Goal: Task Accomplishment & Management: Manage account settings

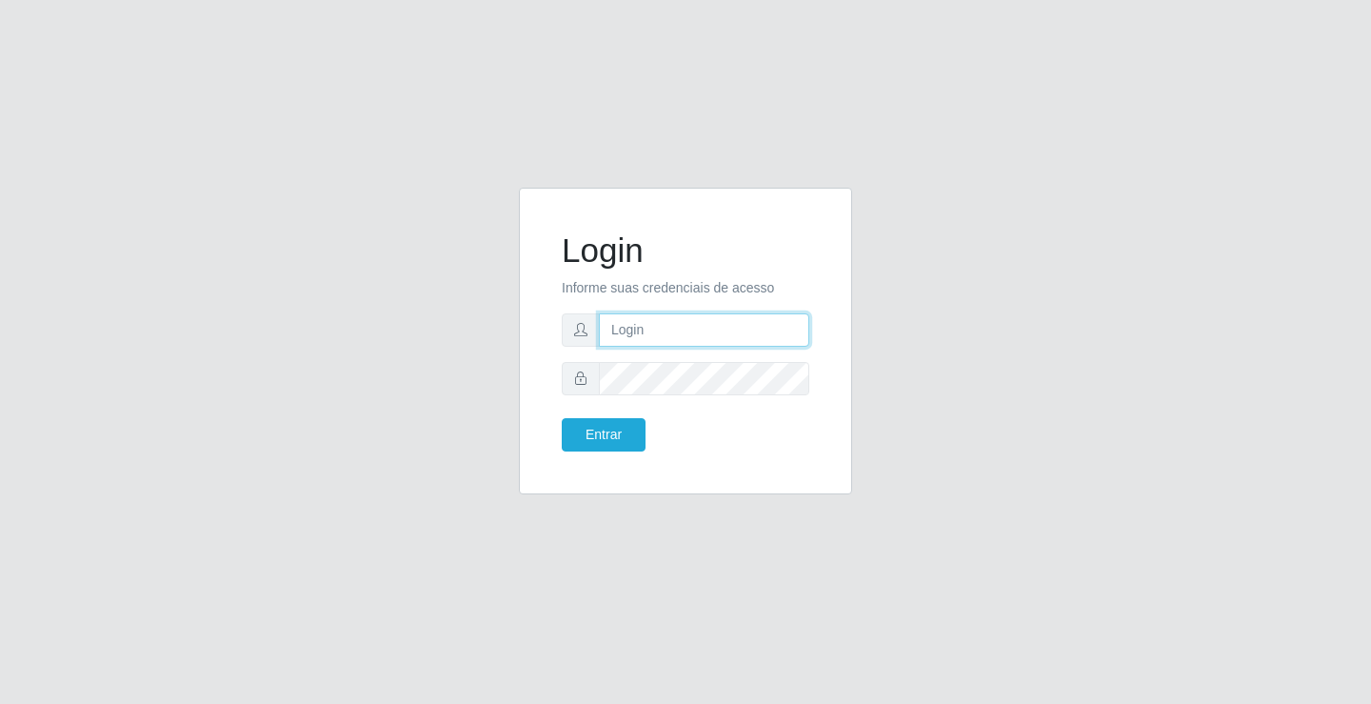
click at [731, 342] on input "text" at bounding box center [704, 329] width 210 height 33
type input "1"
type input "[PERSON_NAME]"
click at [562, 418] on button "Entrar" at bounding box center [604, 434] width 84 height 33
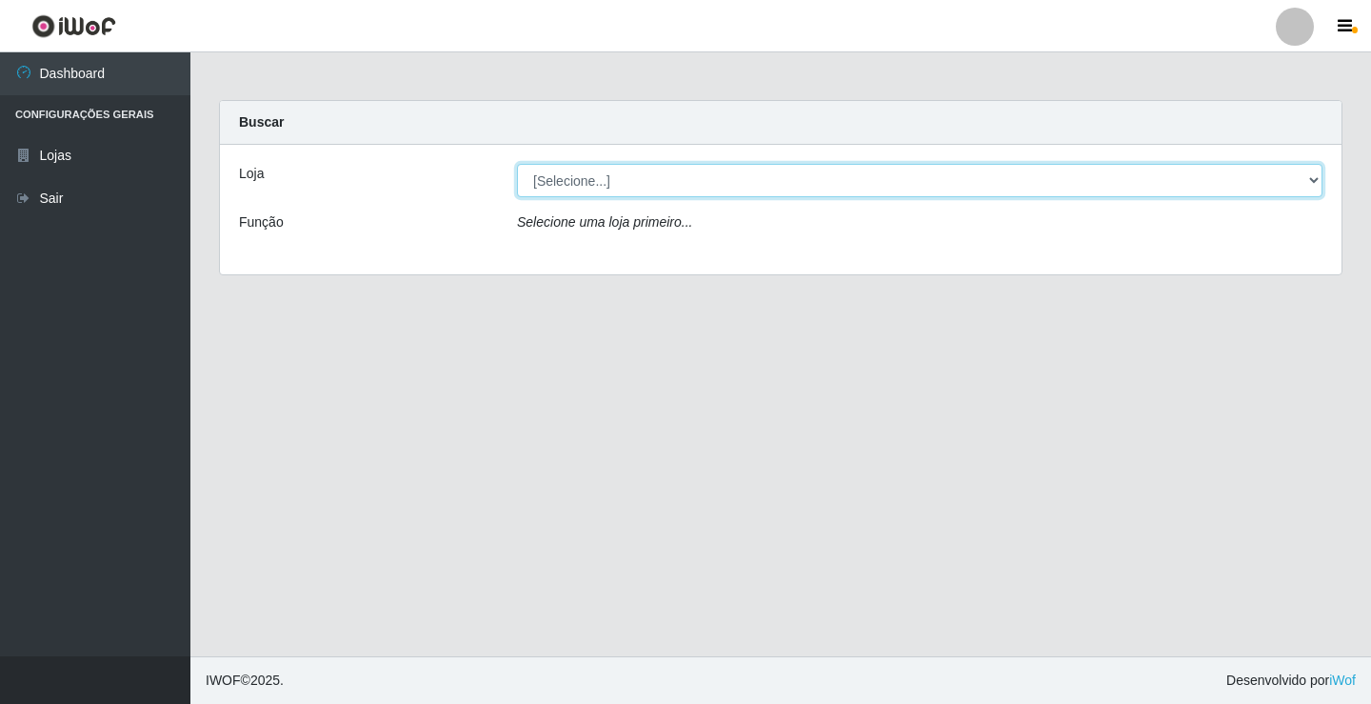
click at [585, 181] on select "[Selecione...] Ideal - Conceição" at bounding box center [920, 180] width 806 height 33
select select "231"
click at [517, 164] on select "[Selecione...] Ideal - Conceição" at bounding box center [920, 180] width 806 height 33
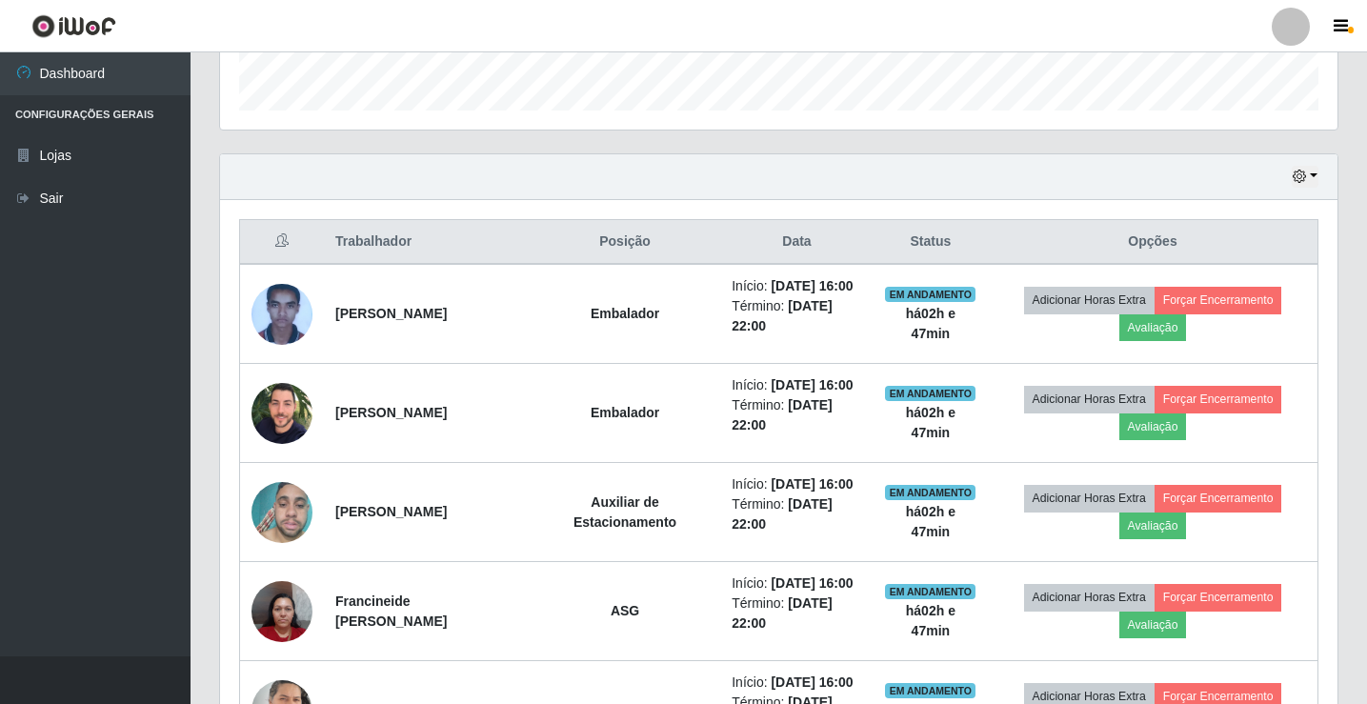
scroll to position [431, 0]
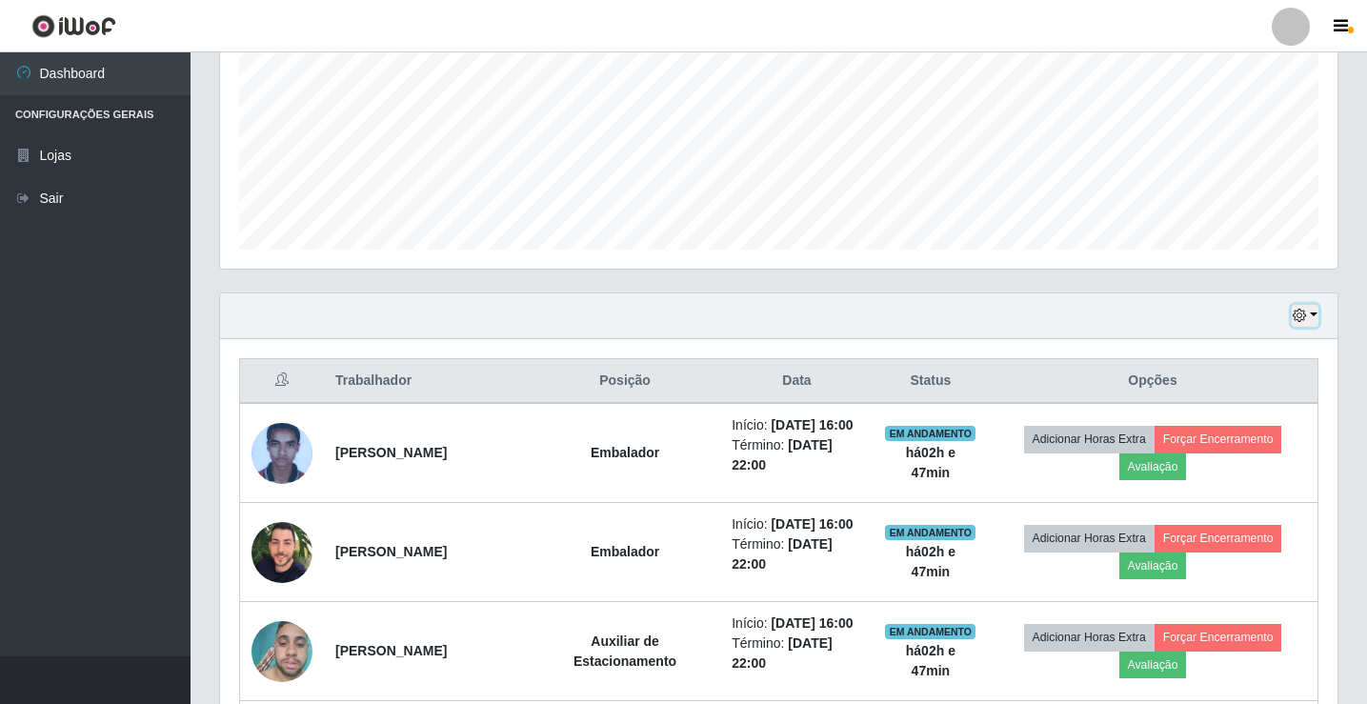
click at [1306, 319] on icon "button" at bounding box center [1298, 315] width 13 height 13
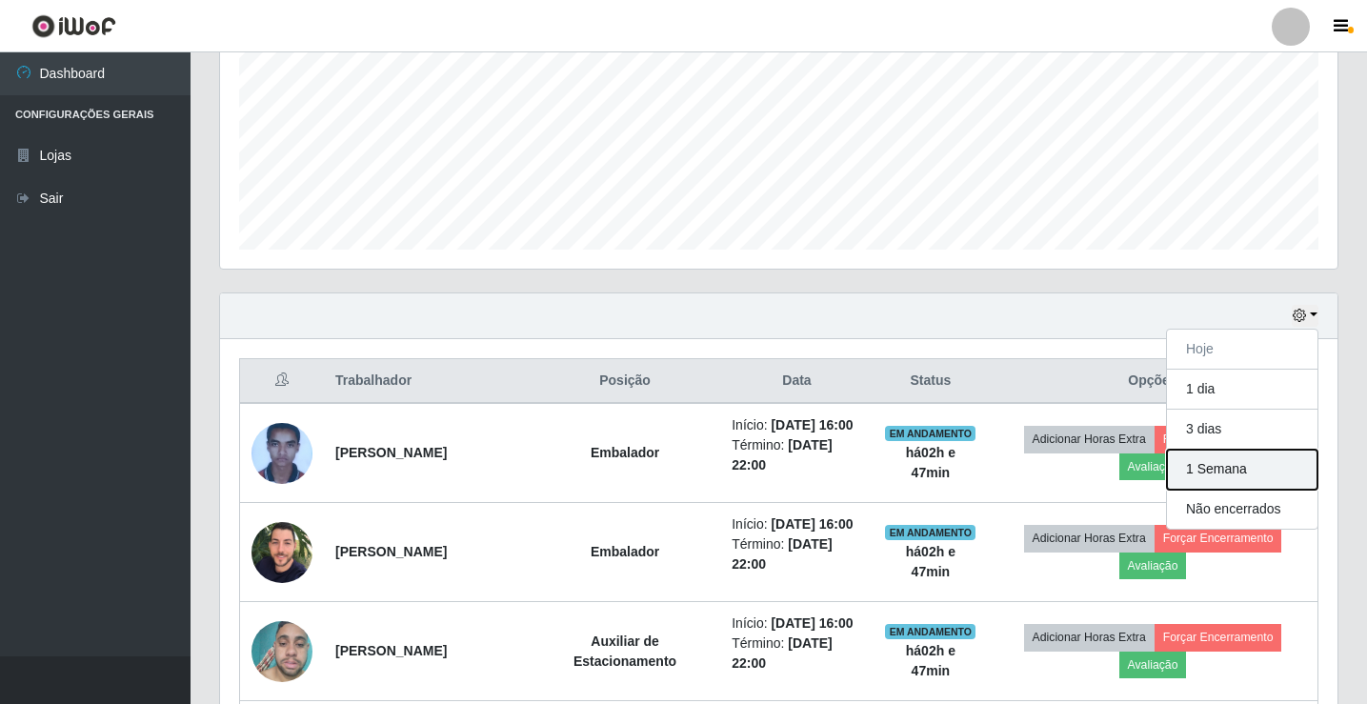
click at [1211, 480] on button "1 Semana" at bounding box center [1242, 470] width 150 height 40
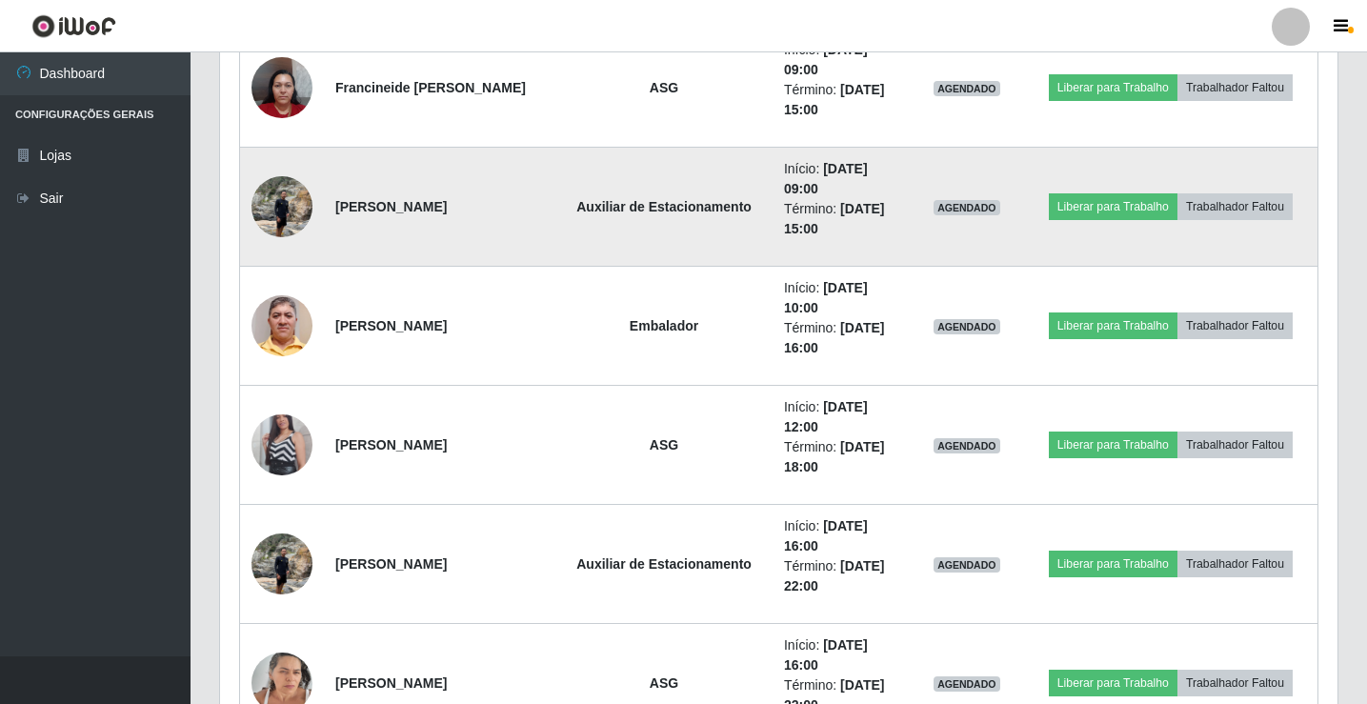
scroll to position [717, 0]
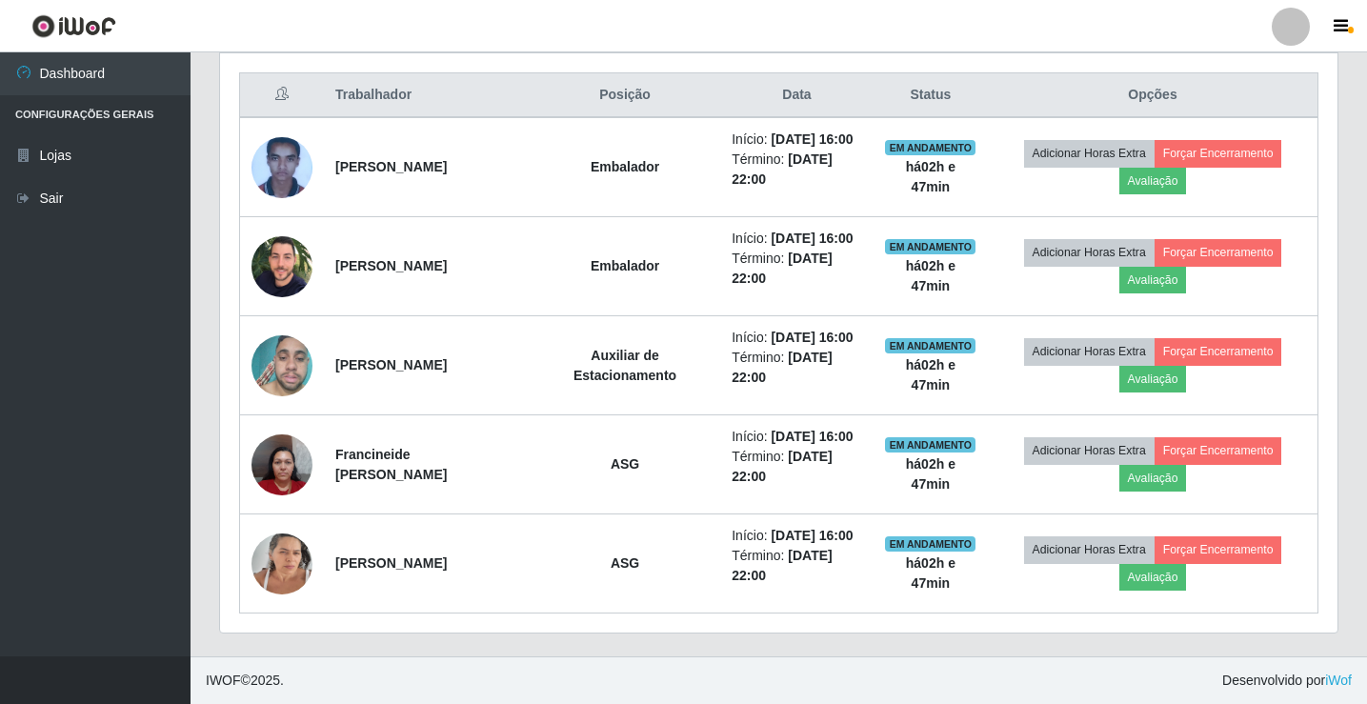
click at [1298, 27] on div at bounding box center [1290, 27] width 38 height 38
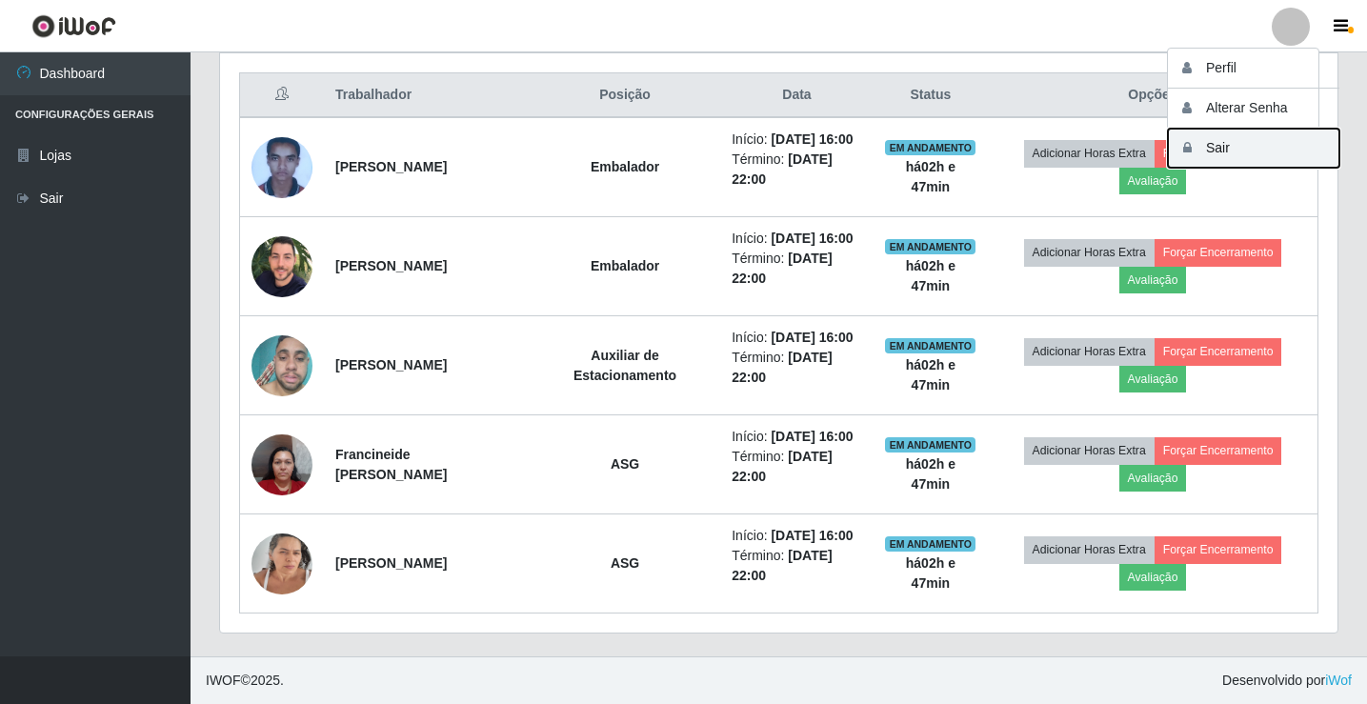
click at [1254, 136] on button "Sair" at bounding box center [1253, 148] width 171 height 39
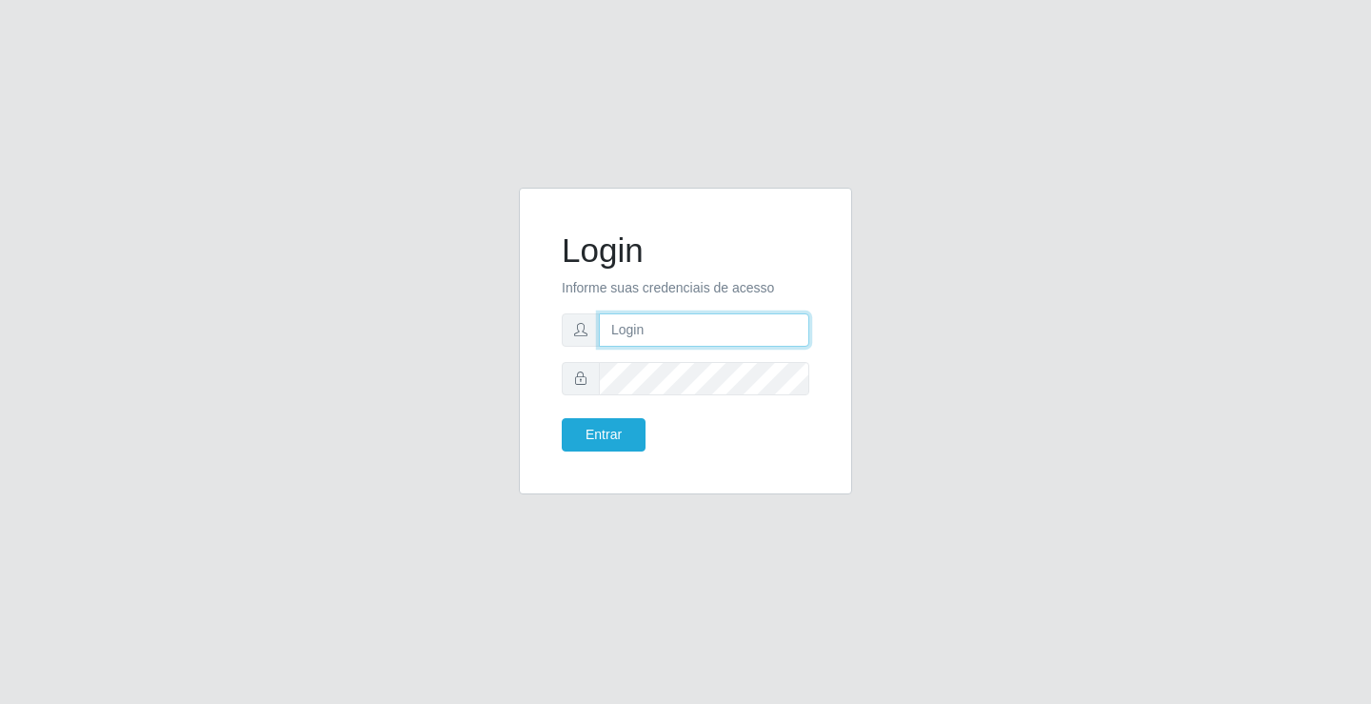
click at [643, 330] on input "text" at bounding box center [704, 329] width 210 height 33
type input "[PERSON_NAME]@ideal"
click at [689, 326] on input "[PERSON_NAME]@ideal" at bounding box center [704, 329] width 210 height 33
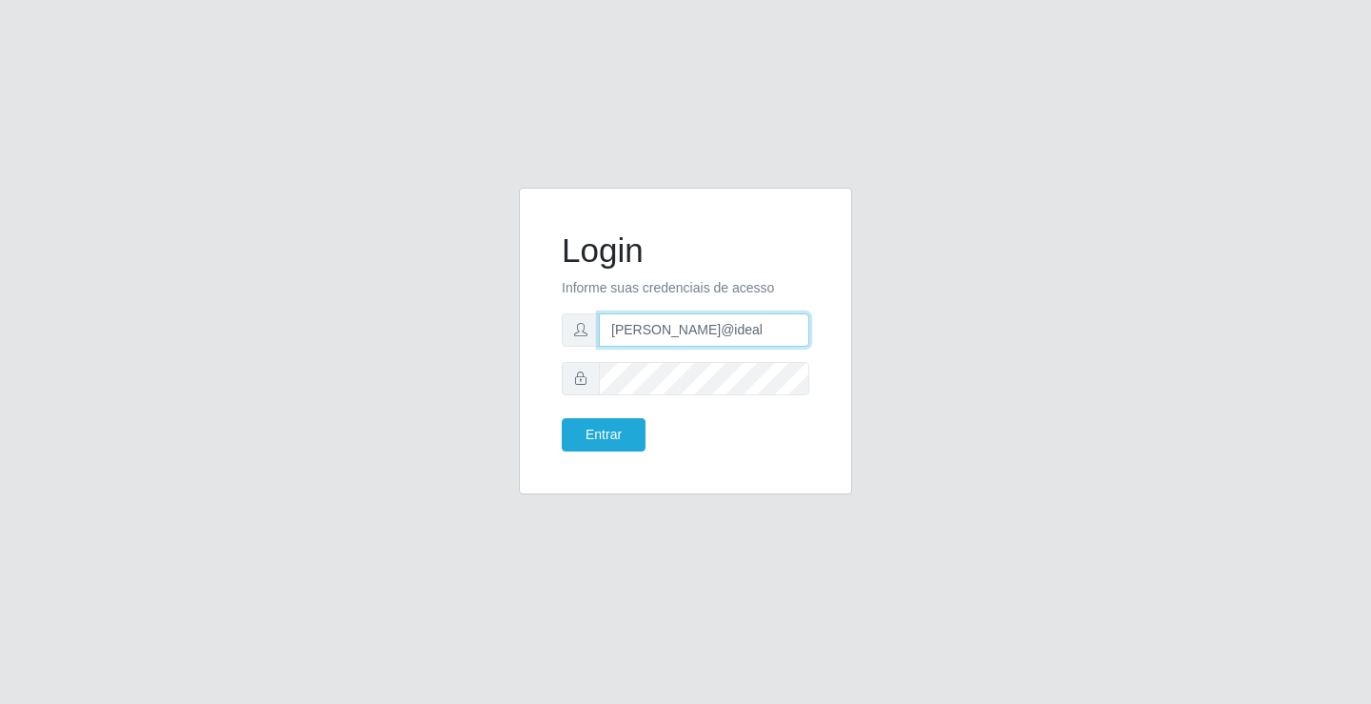
click at [689, 326] on input "[PERSON_NAME]@ideal" at bounding box center [704, 329] width 210 height 33
click at [622, 447] on button "Entrar" at bounding box center [604, 434] width 84 height 33
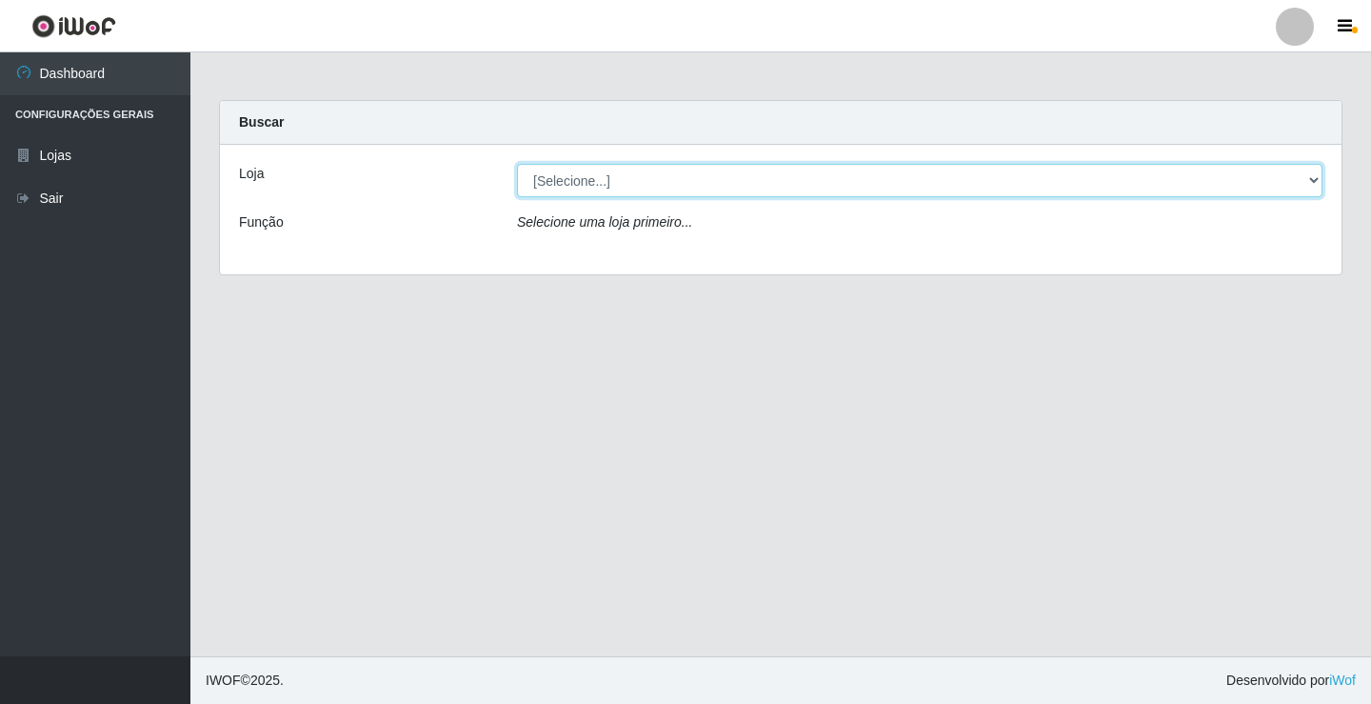
click at [885, 184] on select "[Selecione...] Ideal - Conceição" at bounding box center [920, 180] width 806 height 33
select select "231"
click at [517, 164] on select "[Selecione...] Ideal - Conceição" at bounding box center [920, 180] width 806 height 33
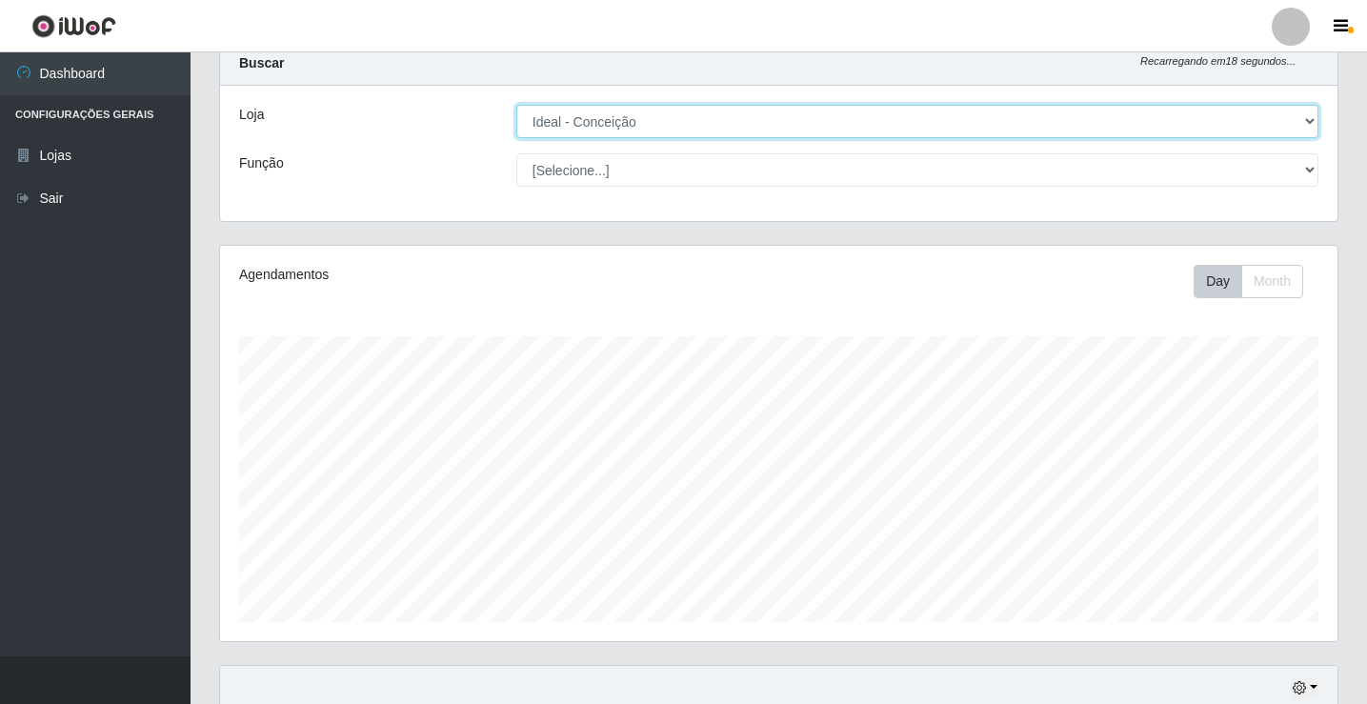
scroll to position [50, 0]
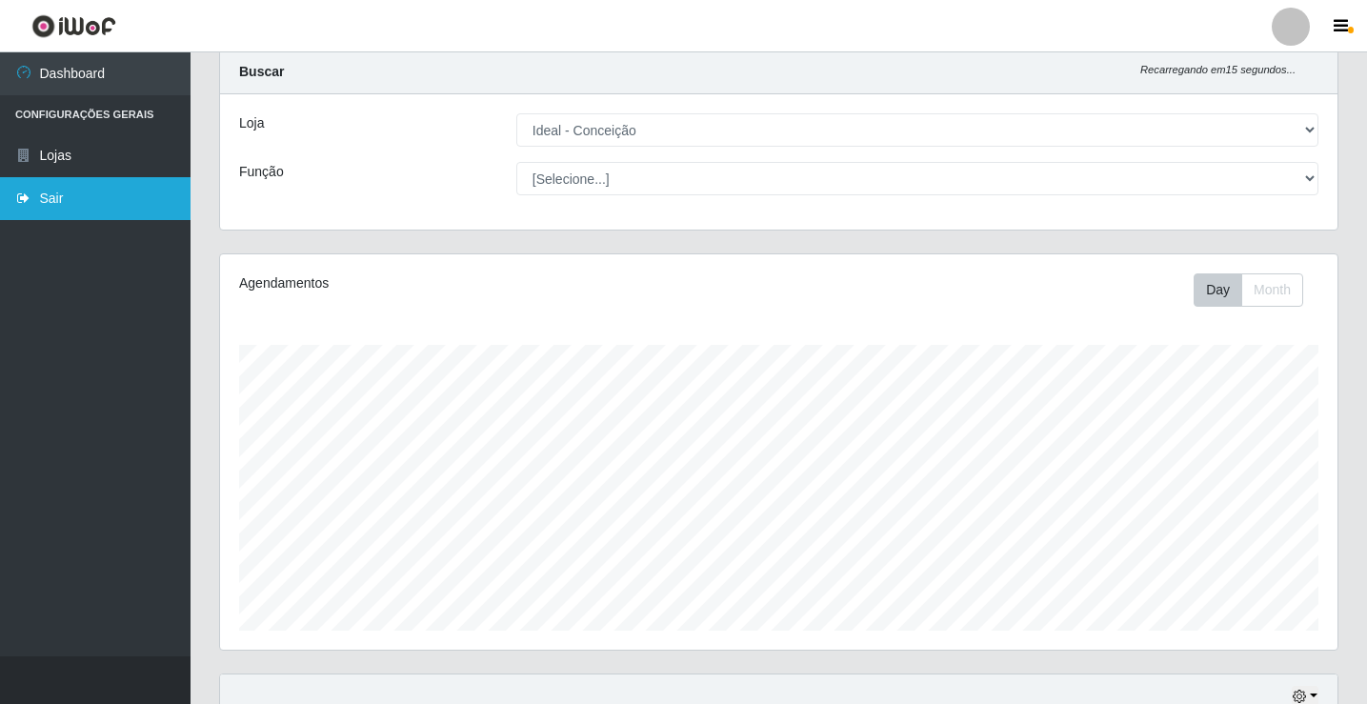
click at [88, 191] on link "Sair" at bounding box center [95, 198] width 190 height 43
